Goal: Book appointment/travel/reservation

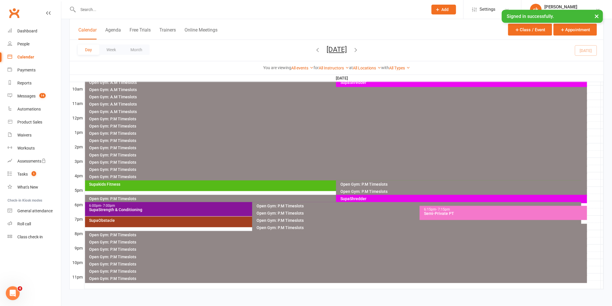
scroll to position [177, 0]
click at [172, 208] on div "SupaStrength & Conditioning" at bounding box center [251, 210] width 324 height 4
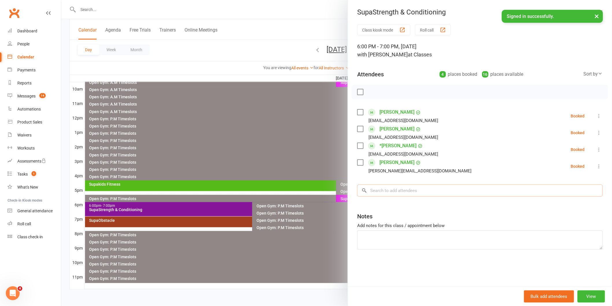
click at [393, 194] on input "search" at bounding box center [480, 191] width 246 height 12
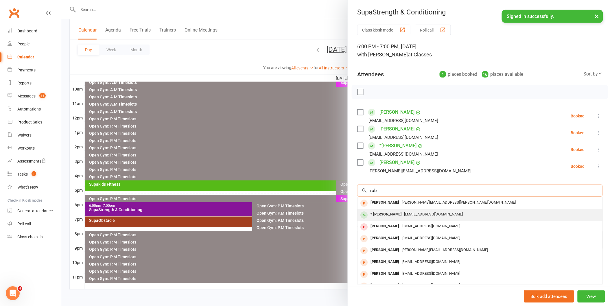
type input "rob"
click at [404, 212] on span "[EMAIL_ADDRESS][DOMAIN_NAME]" at bounding box center [433, 214] width 59 height 4
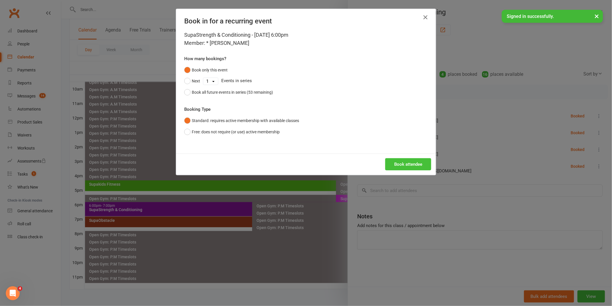
click at [406, 160] on button "Book attendee" at bounding box center [408, 164] width 46 height 12
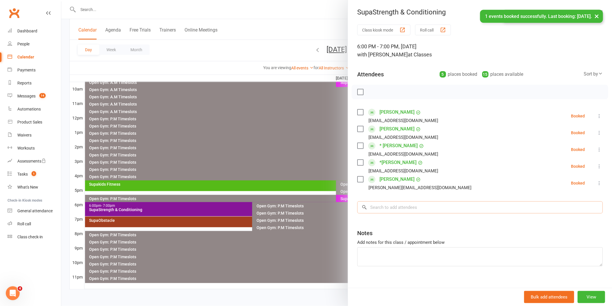
click at [400, 207] on input "search" at bounding box center [480, 207] width 246 height 12
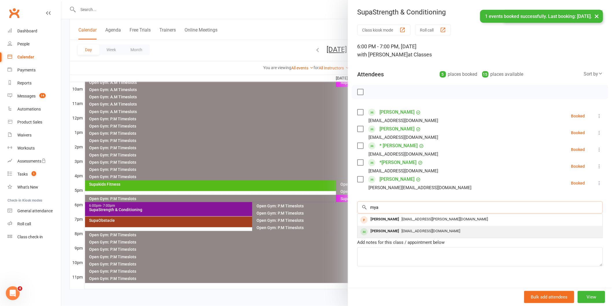
type input "mya"
click at [402, 234] on div "[EMAIL_ADDRESS][DOMAIN_NAME]" at bounding box center [480, 231] width 240 height 8
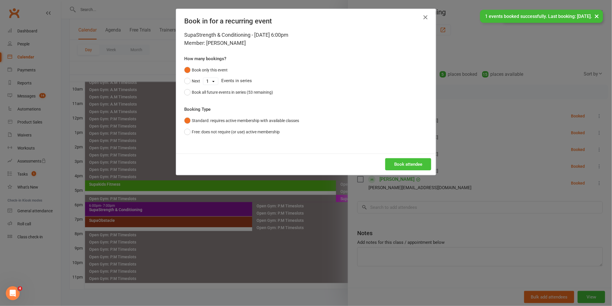
drag, startPoint x: 407, startPoint y: 161, endPoint x: 410, endPoint y: 170, distance: 9.3
click at [407, 160] on button "Book attendee" at bounding box center [408, 164] width 46 height 12
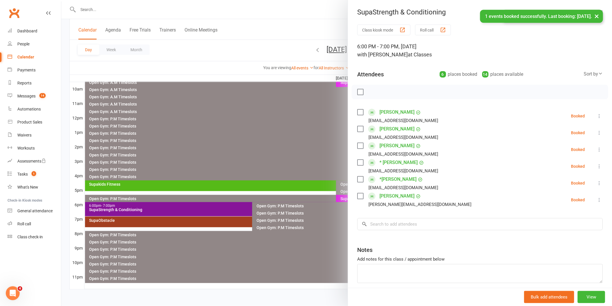
click at [421, 216] on div "Class kiosk mode Roll call 6:00 PM - 7:00 PM, [DATE] with [PERSON_NAME] at Clas…" at bounding box center [480, 169] width 264 height 288
click at [423, 226] on input "search" at bounding box center [480, 224] width 246 height 12
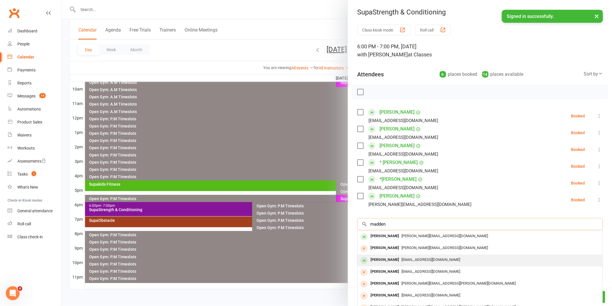
type input "madden"
click at [395, 259] on div "[PERSON_NAME]" at bounding box center [384, 260] width 33 height 8
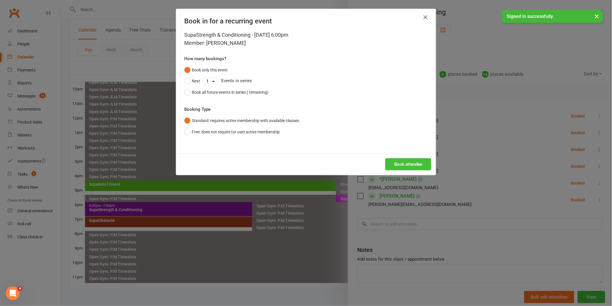
click at [402, 166] on button "Book attendee" at bounding box center [408, 164] width 46 height 12
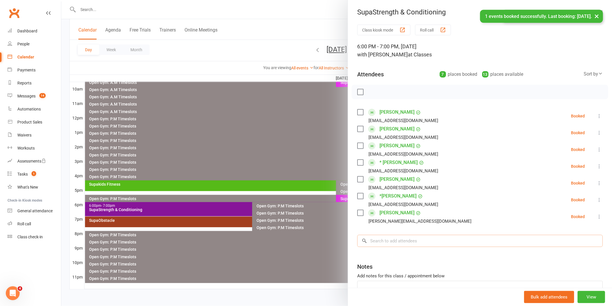
click at [424, 241] on input "search" at bounding box center [480, 241] width 246 height 12
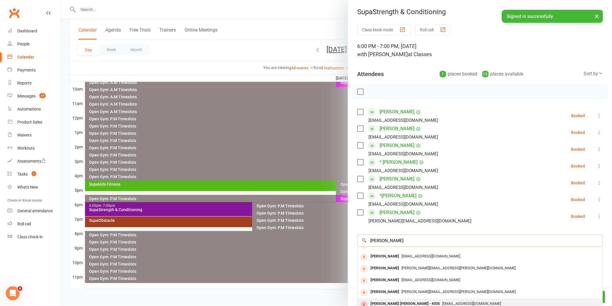
scroll to position [0, 0]
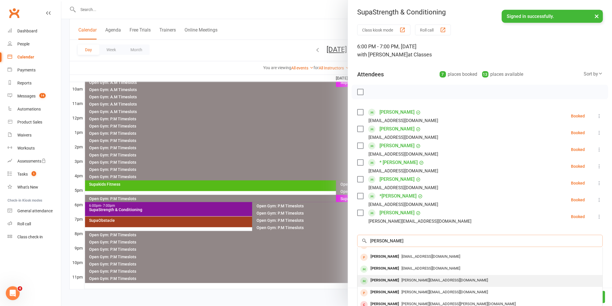
type input "[PERSON_NAME]"
click at [410, 278] on span "[PERSON_NAME][EMAIL_ADDRESS][DOMAIN_NAME]" at bounding box center [445, 280] width 86 height 4
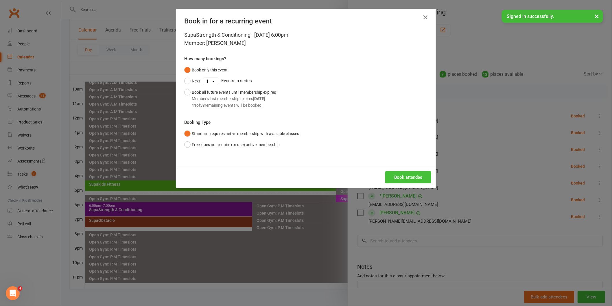
click at [418, 174] on button "Book attendee" at bounding box center [408, 177] width 46 height 12
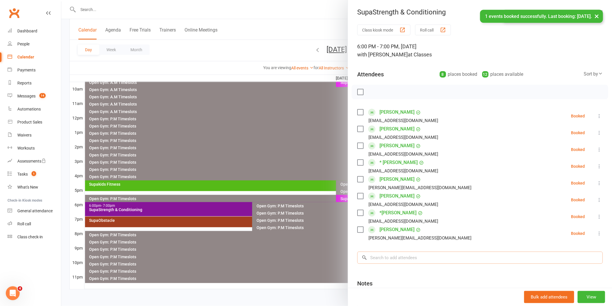
click at [399, 258] on input "search" at bounding box center [480, 258] width 246 height 12
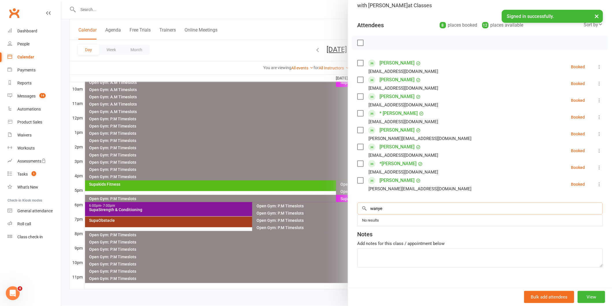
scroll to position [58, 0]
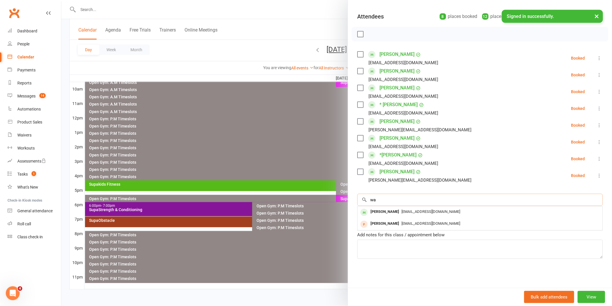
type input "w"
click at [360, 34] on label at bounding box center [360, 34] width 6 height 6
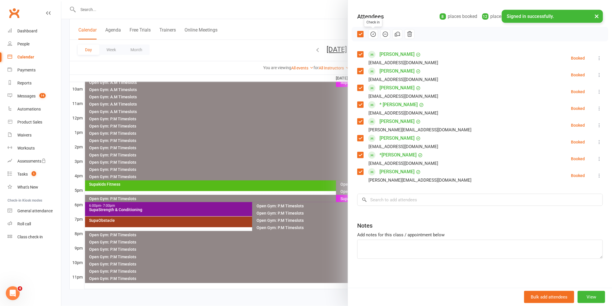
drag, startPoint x: 371, startPoint y: 34, endPoint x: 331, endPoint y: 35, distance: 39.3
click at [371, 34] on icon "button" at bounding box center [373, 34] width 6 height 6
click at [260, 132] on div at bounding box center [336, 153] width 551 height 306
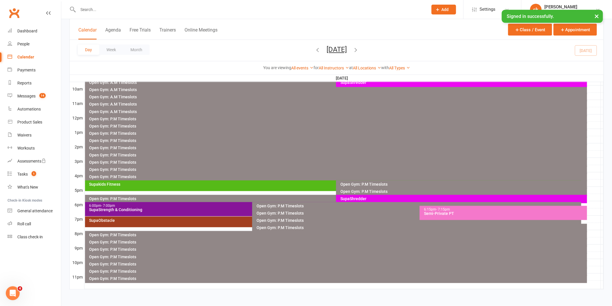
click at [178, 219] on div "SupaObstacle" at bounding box center [251, 220] width 324 height 4
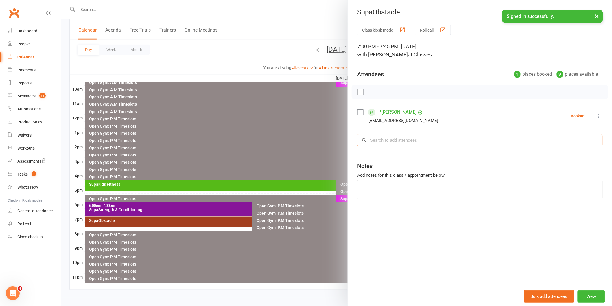
click at [412, 142] on input "search" at bounding box center [480, 140] width 246 height 12
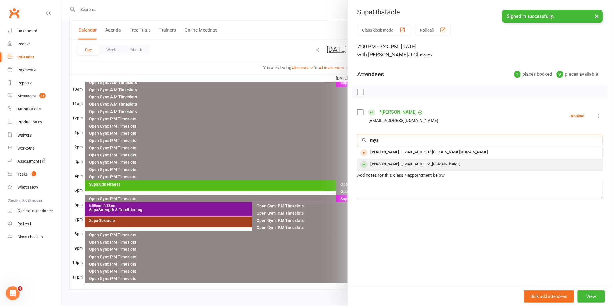
type input "mya"
click at [402, 165] on span "[EMAIL_ADDRESS][DOMAIN_NAME]" at bounding box center [431, 164] width 59 height 4
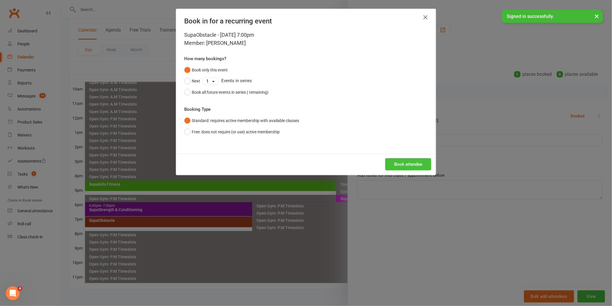
click at [415, 164] on button "Book attendee" at bounding box center [408, 164] width 46 height 12
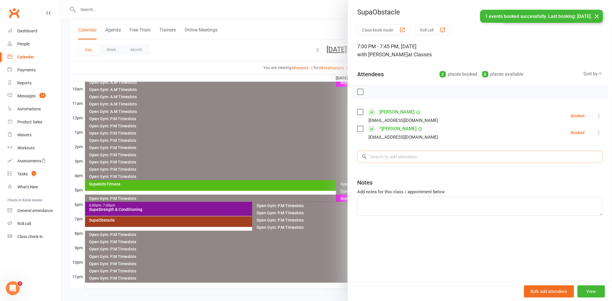
click at [408, 162] on input "search" at bounding box center [480, 157] width 246 height 12
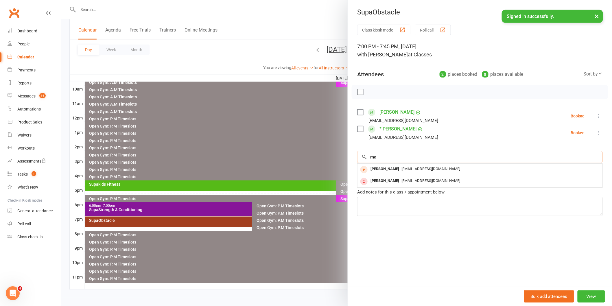
type input "m"
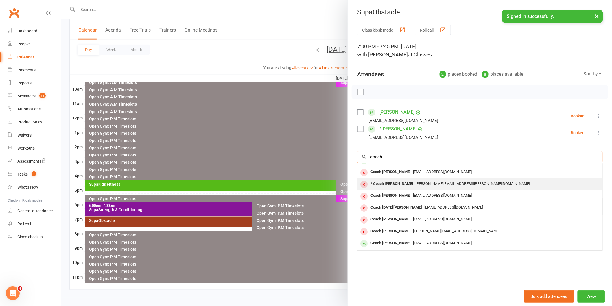
scroll to position [31, 0]
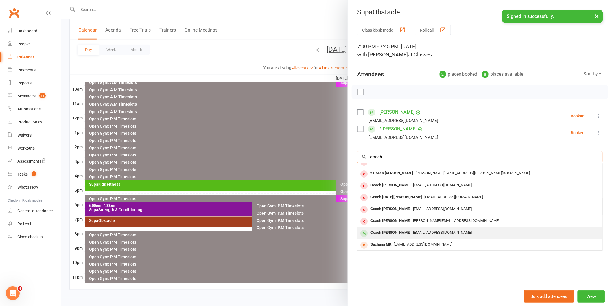
type input "coach"
click at [413, 234] on span "[EMAIL_ADDRESS][DOMAIN_NAME]" at bounding box center [442, 232] width 59 height 4
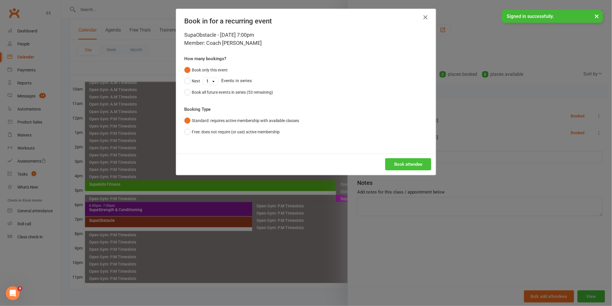
click at [406, 167] on button "Book attendee" at bounding box center [408, 164] width 46 height 12
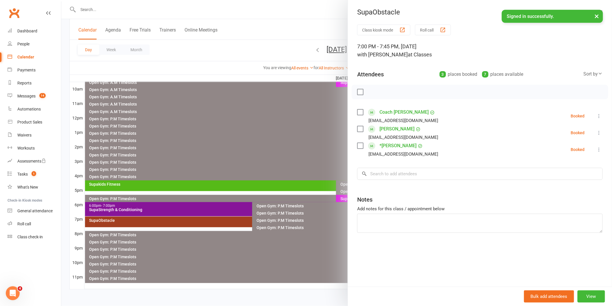
click at [360, 94] on label at bounding box center [360, 92] width 6 height 6
click at [370, 90] on icon "button" at bounding box center [373, 92] width 6 height 6
drag, startPoint x: 315, startPoint y: 133, endPoint x: 358, endPoint y: 137, distance: 43.0
click at [358, 0] on div "SupaObstacle Class kiosk mode Roll call 7:00 PM - 7:45 PM, [DATE] with [PERSON_…" at bounding box center [336, 0] width 551 height 0
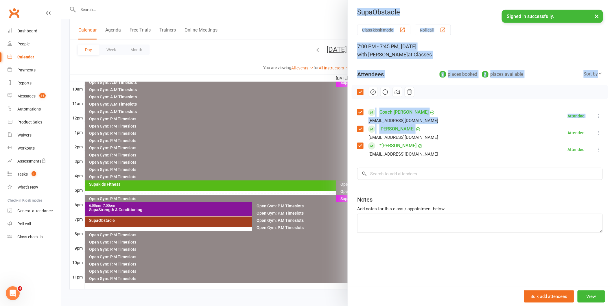
click at [323, 154] on div at bounding box center [336, 153] width 551 height 306
